Goal: Transaction & Acquisition: Purchase product/service

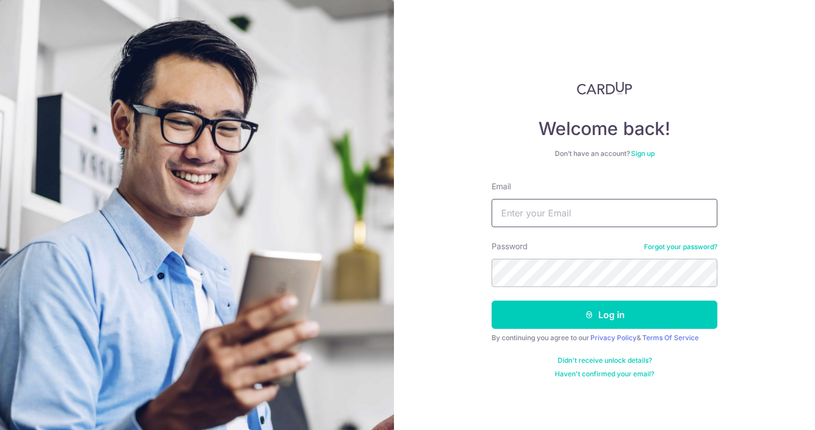
click at [529, 210] on input "Email" at bounding box center [605, 213] width 226 height 28
type input "[EMAIL_ADDRESS][DOMAIN_NAME]"
click at [492, 300] on button "Log in" at bounding box center [605, 314] width 226 height 28
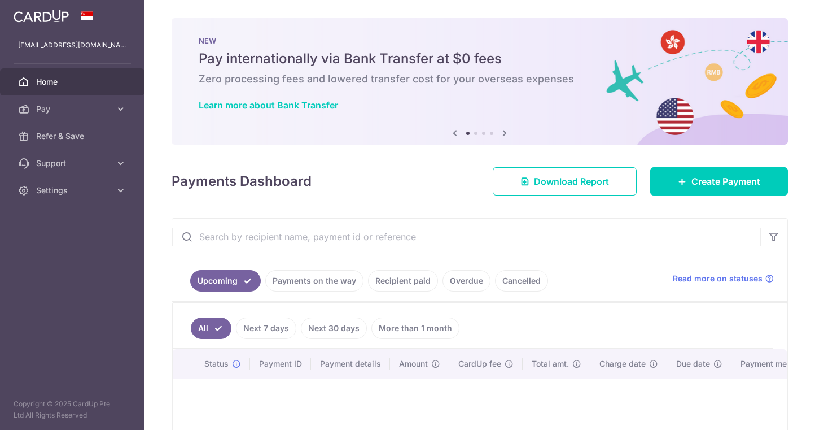
scroll to position [29, 0]
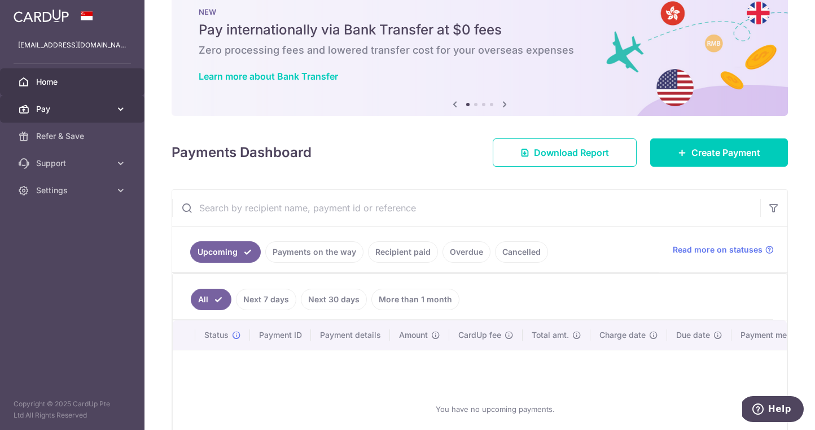
click at [72, 108] on span "Pay" at bounding box center [73, 108] width 75 height 11
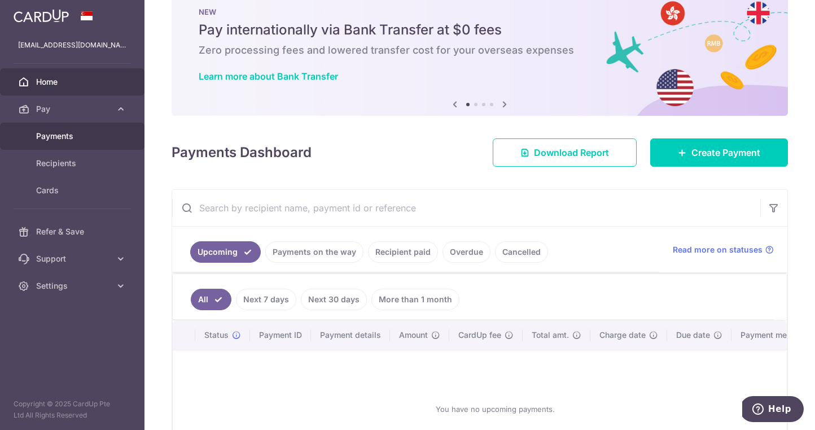
click at [67, 141] on span "Payments" at bounding box center [73, 135] width 75 height 11
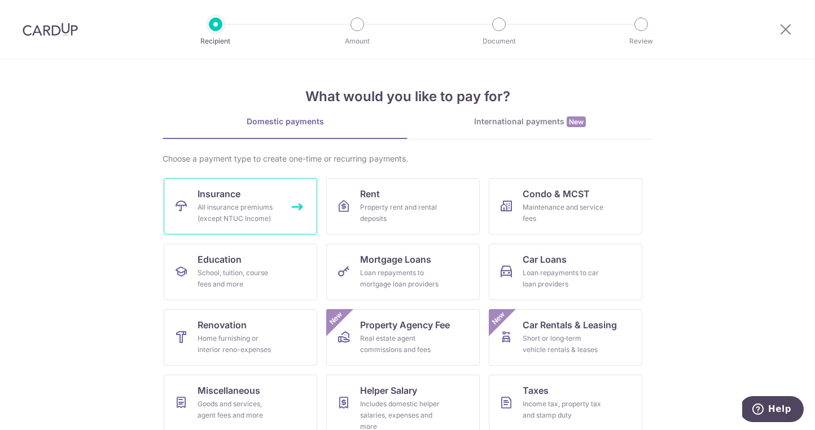
click at [260, 208] on div "All insurance premiums (except NTUC Income)" at bounding box center [238, 213] width 81 height 23
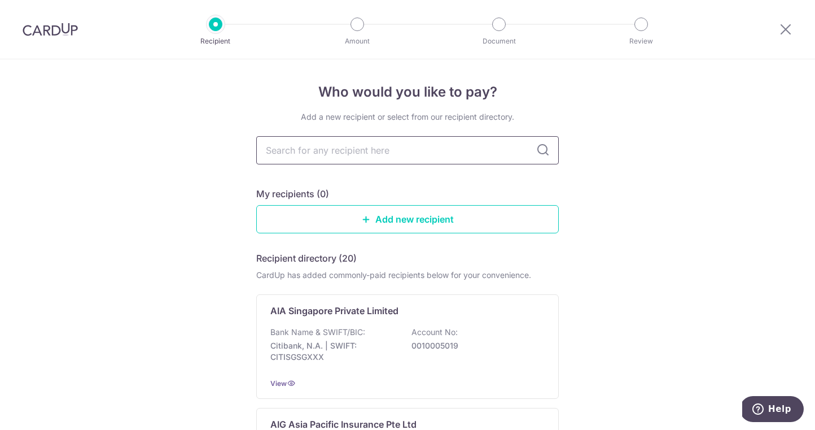
click at [342, 152] on input "text" at bounding box center [407, 150] width 303 height 28
type input "pru"
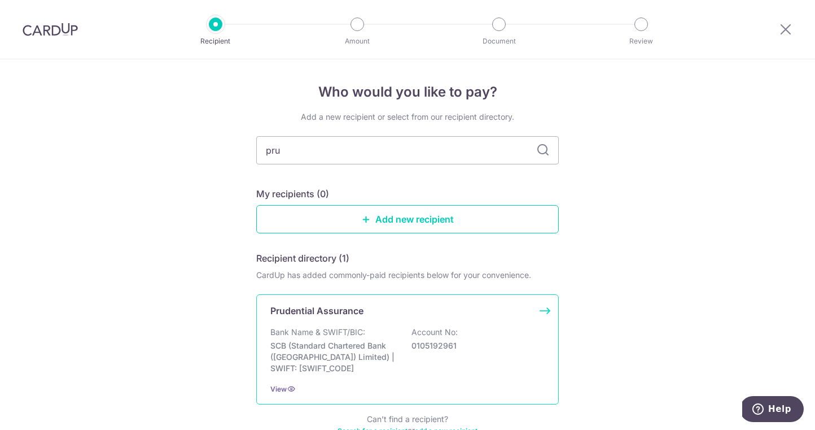
click at [416, 316] on div "Prudential Assurance" at bounding box center [400, 311] width 261 height 14
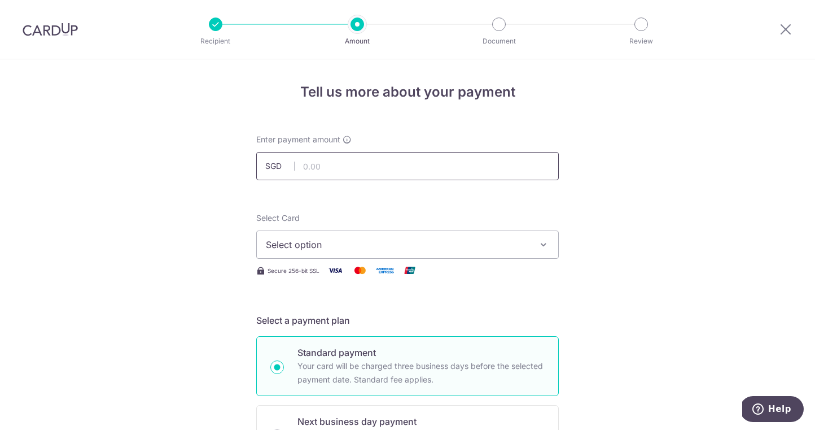
click at [379, 177] on input "text" at bounding box center [407, 166] width 303 height 28
click at [380, 173] on input "text" at bounding box center [407, 166] width 303 height 28
click at [434, 175] on input "text" at bounding box center [407, 166] width 303 height 28
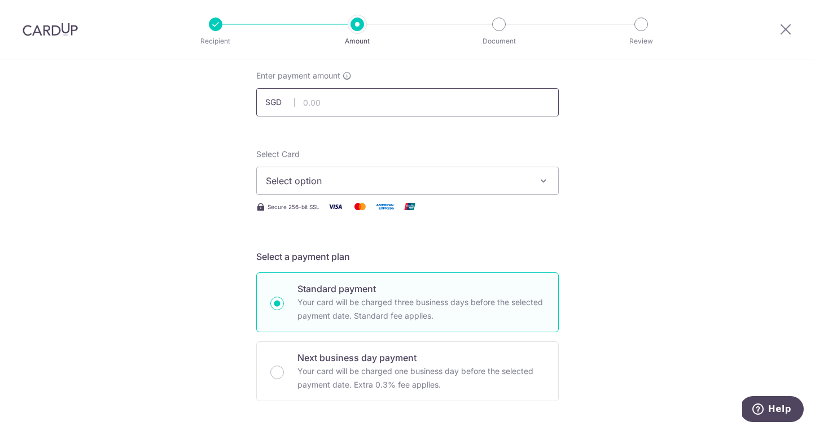
scroll to position [60, 0]
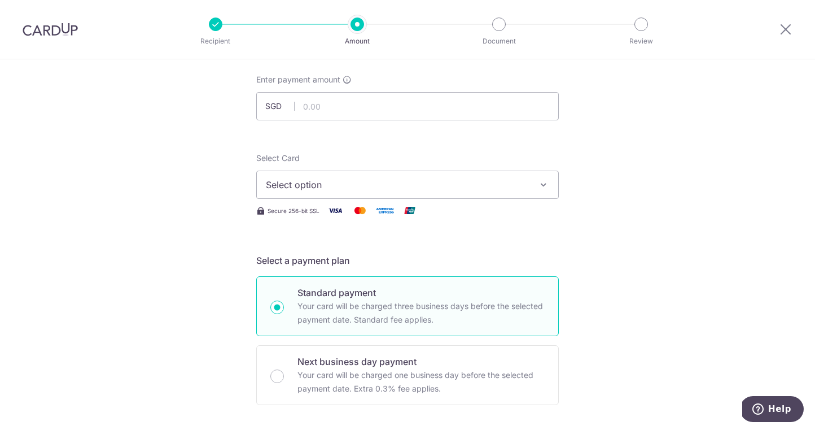
click at [464, 188] on span "Select option" at bounding box center [397, 185] width 263 height 14
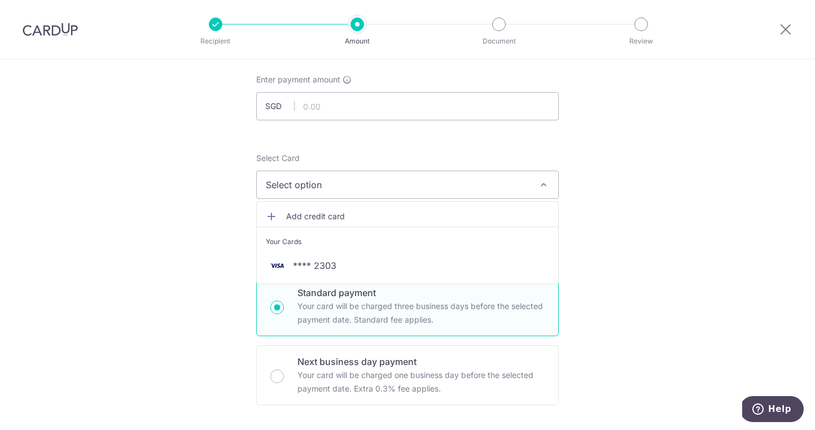
click at [453, 251] on li "Your Cards" at bounding box center [408, 238] width 302 height 25
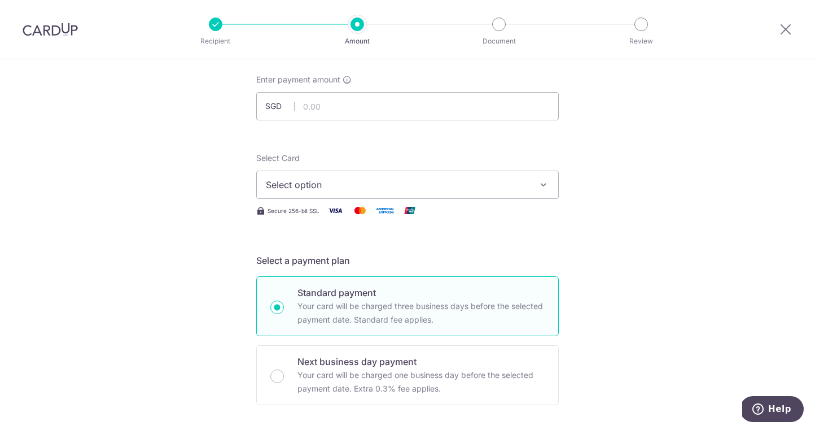
click at [464, 186] on span "Select option" at bounding box center [397, 185] width 263 height 14
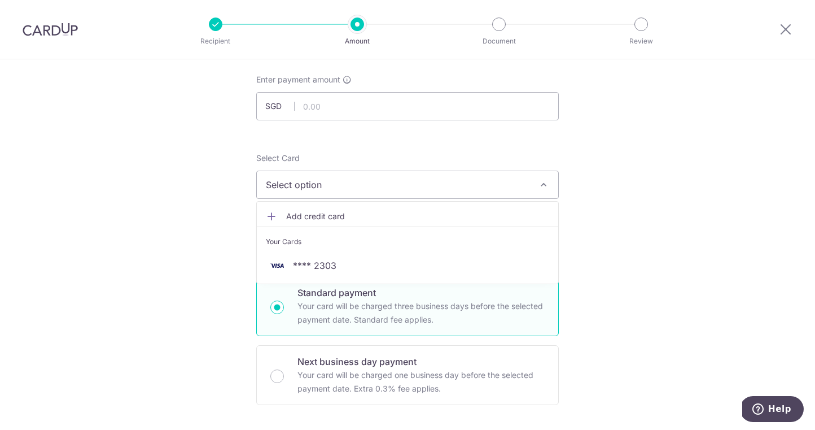
click at [454, 280] on ul "Add credit card Your Cards **** 2303" at bounding box center [407, 242] width 303 height 83
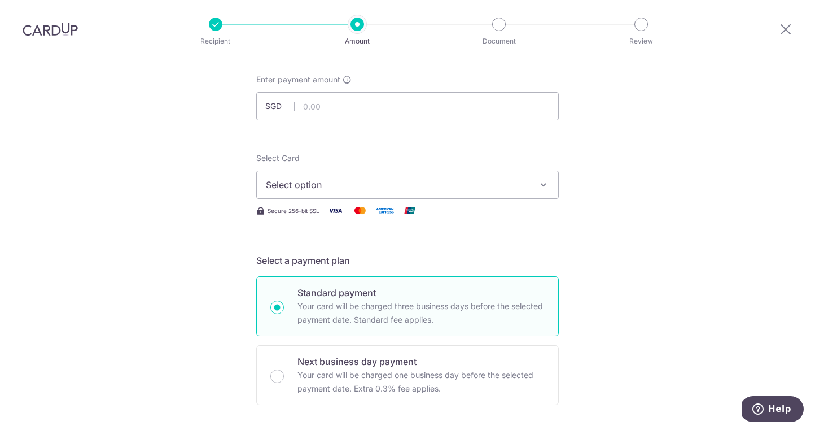
click at [453, 187] on span "Select option" at bounding box center [397, 185] width 263 height 14
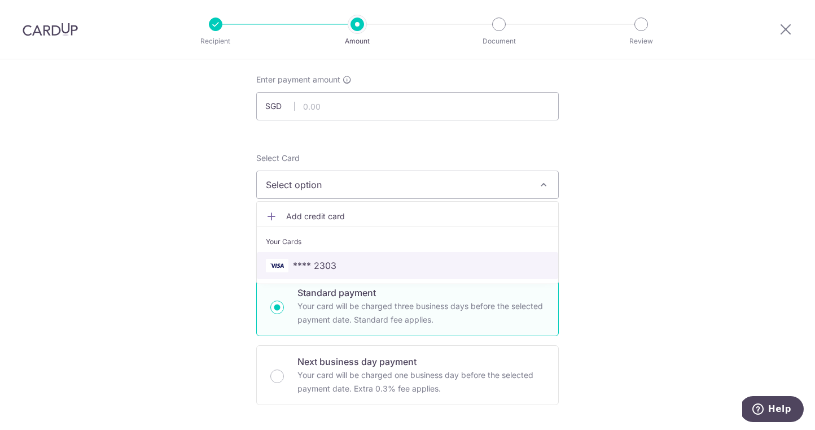
click at [439, 273] on link "**** 2303" at bounding box center [408, 265] width 302 height 27
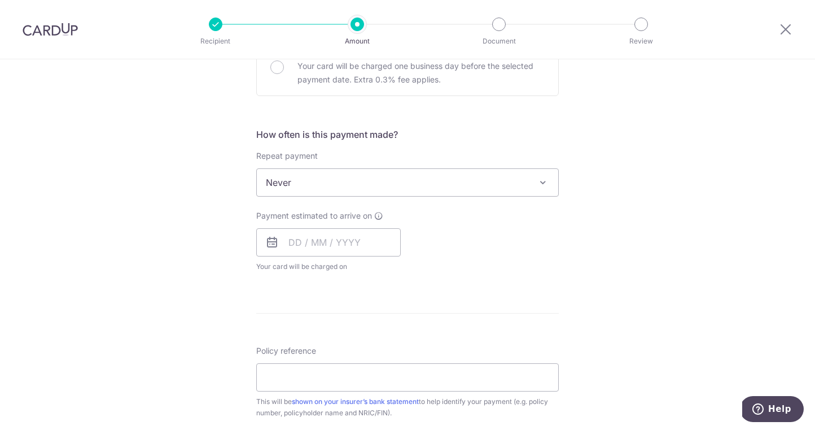
scroll to position [378, 0]
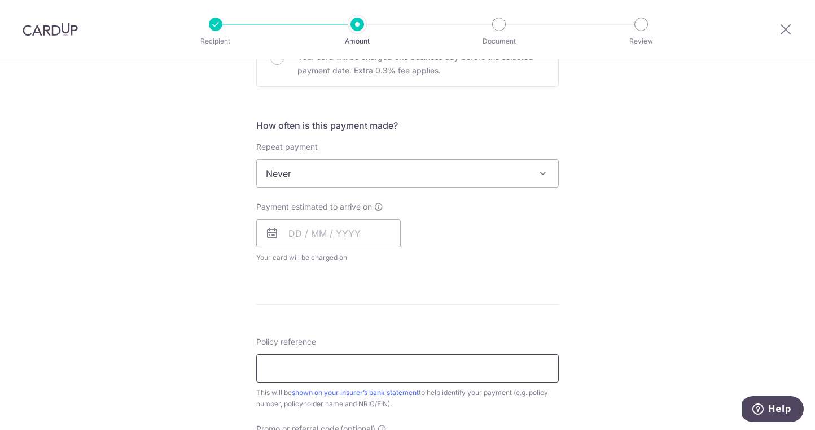
click at [398, 380] on input "Policy reference" at bounding box center [407, 368] width 303 height 28
paste input "75285826"
type input "75285826"
click at [538, 295] on form "Enter payment amount SGD Select Card **** 2303 Add credit card Your Cards **** …" at bounding box center [407, 203] width 303 height 894
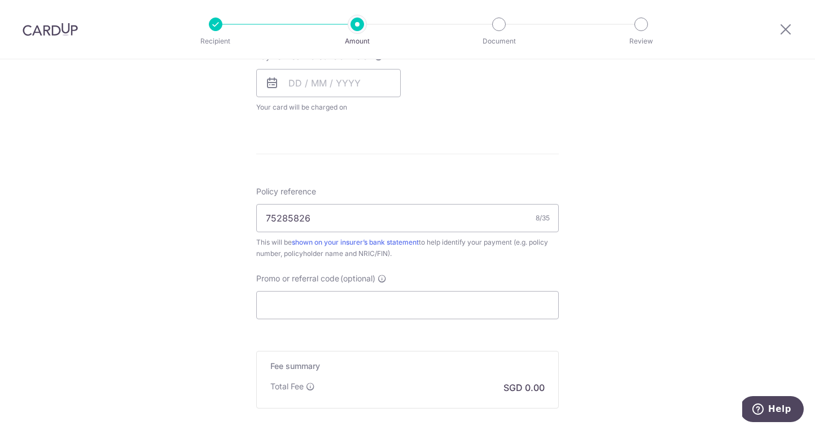
scroll to position [531, 0]
click at [538, 295] on input "Promo or referral code (optional)" at bounding box center [407, 302] width 303 height 28
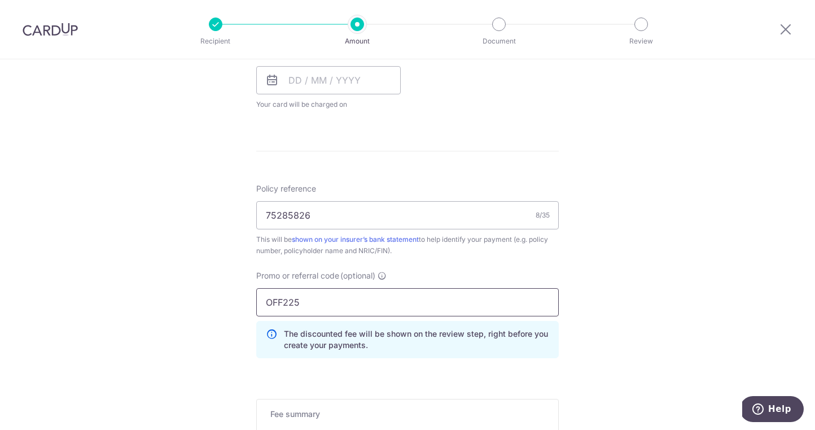
type input "OFF225"
click at [544, 255] on div "This will be shown on your insurer’s bank statement to help identify your payme…" at bounding box center [407, 245] width 303 height 23
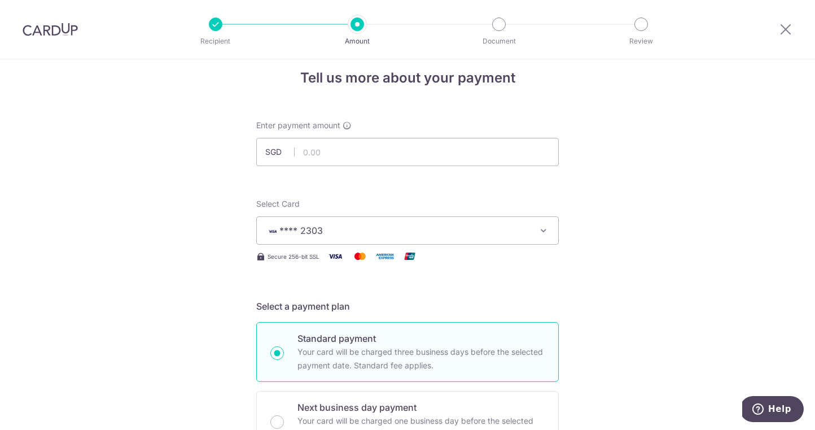
scroll to position [12, 0]
click at [519, 158] on input "text" at bounding box center [407, 154] width 303 height 28
type input "3,206.50"
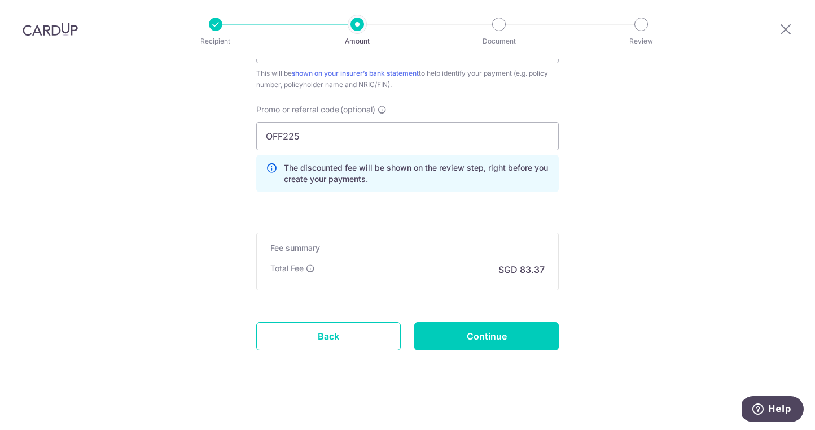
scroll to position [702, 0]
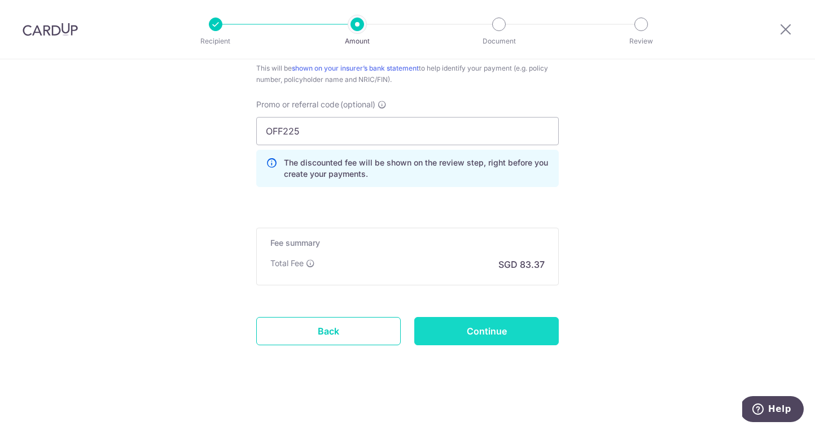
click at [499, 329] on input "Continue" at bounding box center [486, 331] width 145 height 28
type input "Create Schedule"
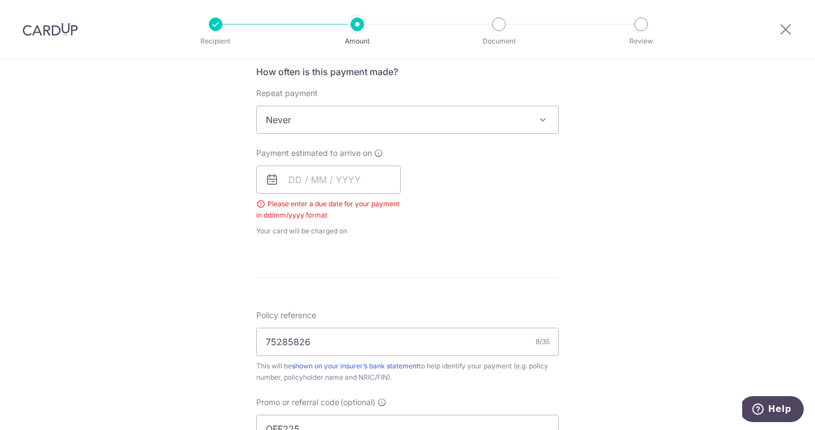
scroll to position [415, 0]
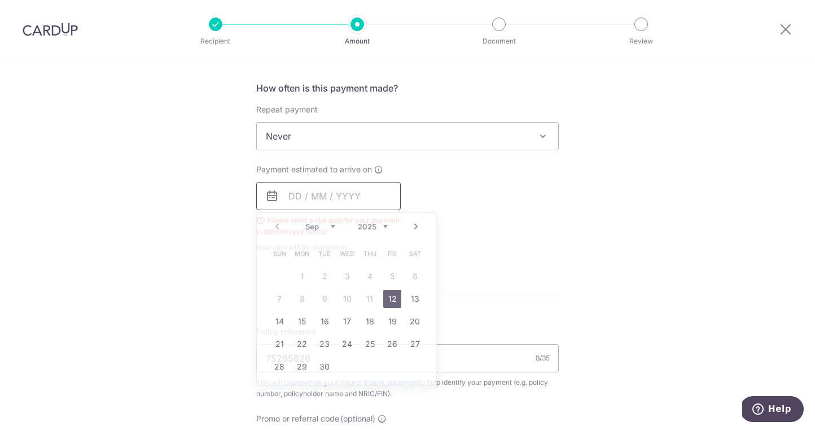
click at [299, 202] on input "text" at bounding box center [328, 196] width 145 height 28
click at [389, 300] on link "12" at bounding box center [392, 299] width 18 height 18
type input "12/09/2025"
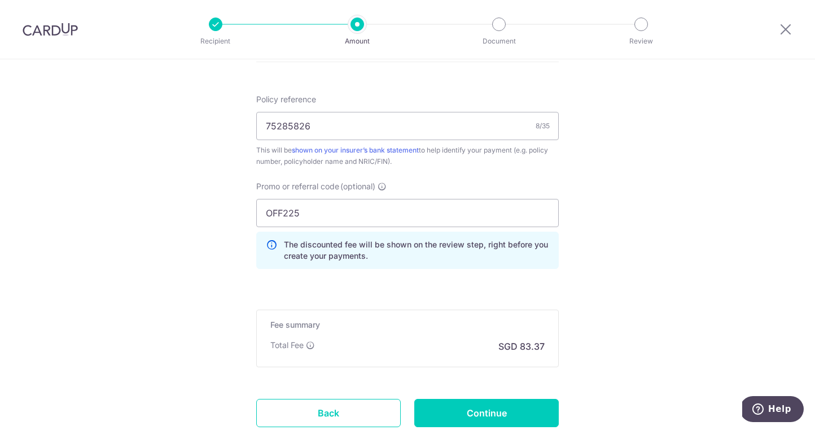
scroll to position [748, 0]
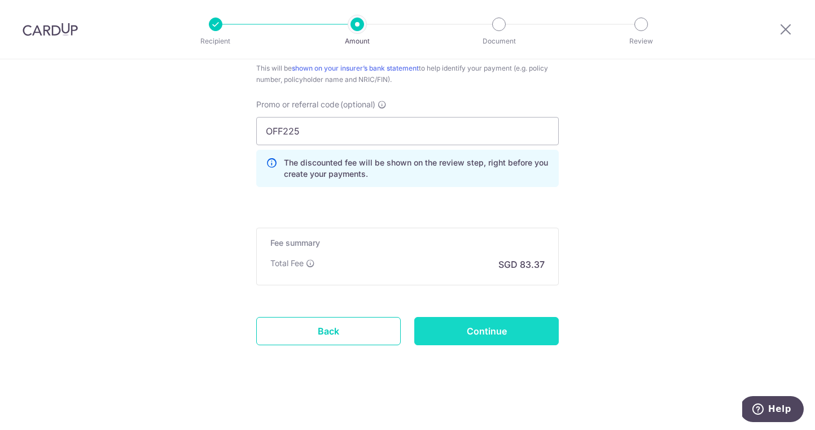
click at [518, 333] on input "Continue" at bounding box center [486, 331] width 145 height 28
type input "Create Schedule"
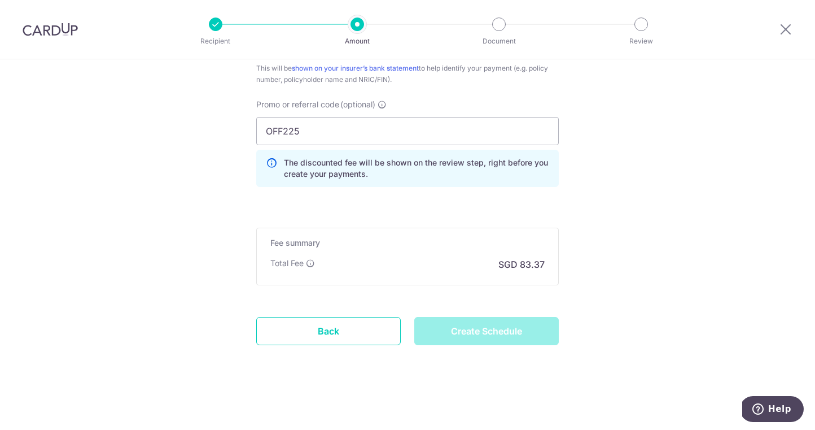
scroll to position [729, 0]
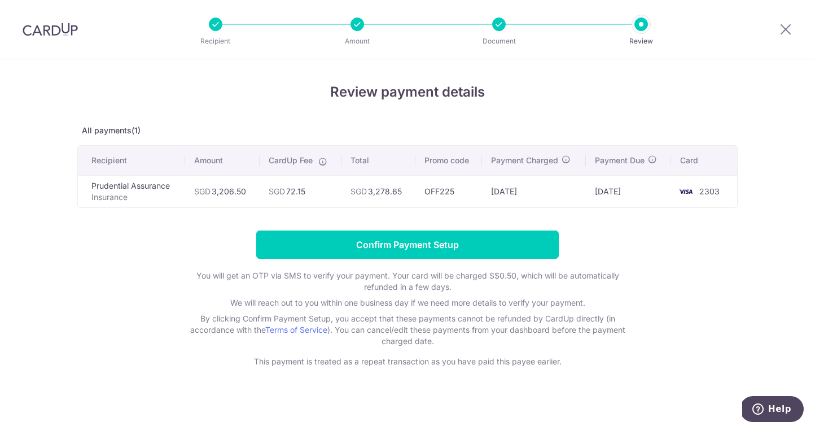
scroll to position [4, 0]
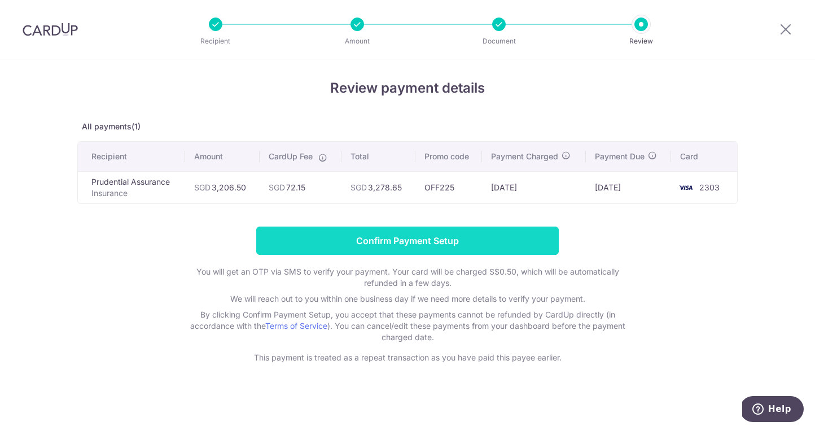
click at [451, 245] on input "Confirm Payment Setup" at bounding box center [407, 240] width 303 height 28
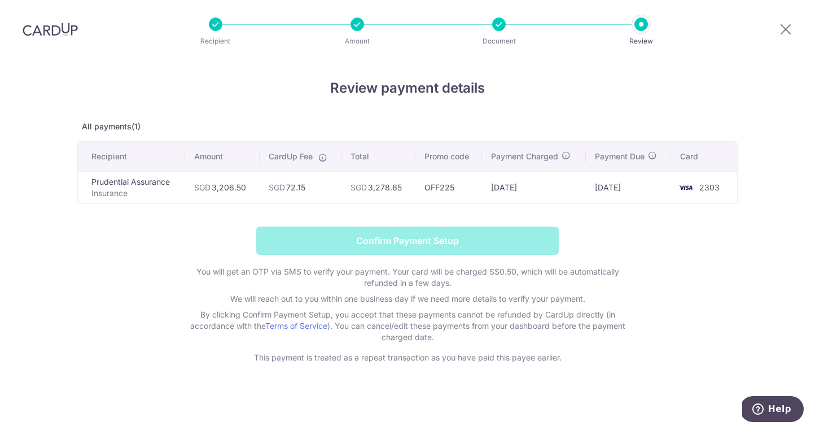
scroll to position [0, 0]
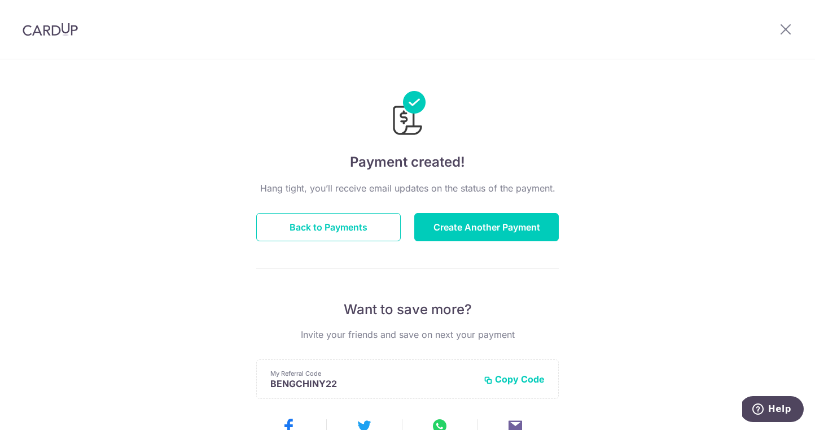
click at [351, 241] on div "Hang tight, you’ll receive email updates on the status of the payment. Back to …" at bounding box center [407, 395] width 303 height 428
click at [346, 229] on button "Back to Payments" at bounding box center [328, 227] width 145 height 28
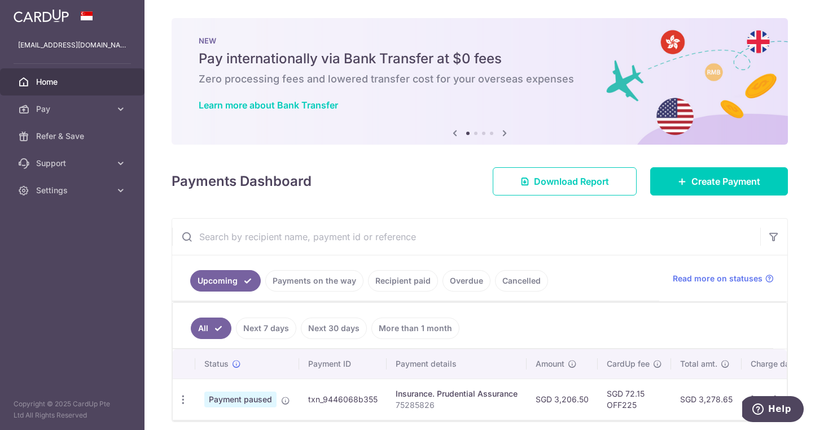
scroll to position [45, 0]
